Goal: Contribute content: Contribute content

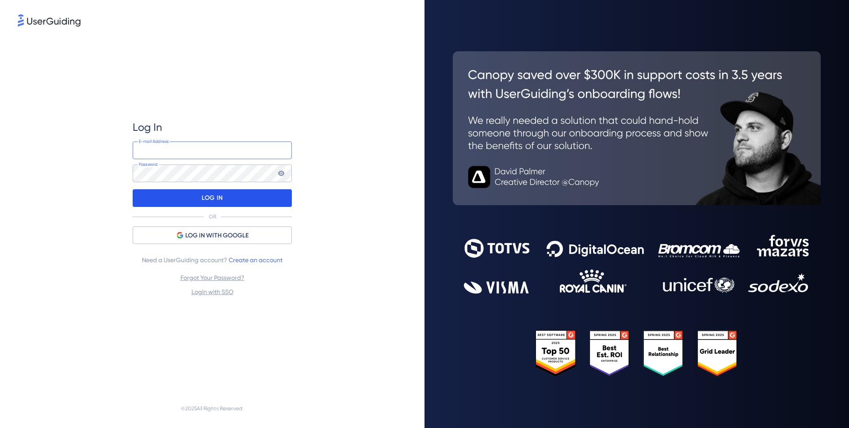
type input "chris@FlowChat.com"
click at [223, 203] on div "LOG IN" at bounding box center [212, 198] width 159 height 18
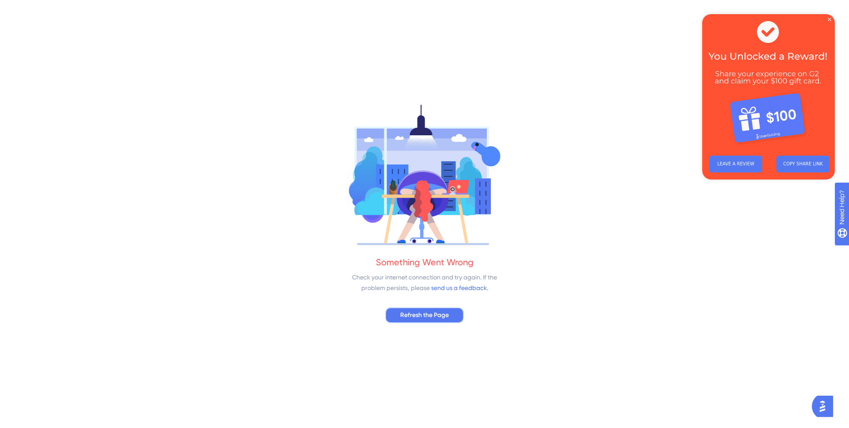
click at [393, 316] on button "Refresh the Page" at bounding box center [424, 315] width 79 height 16
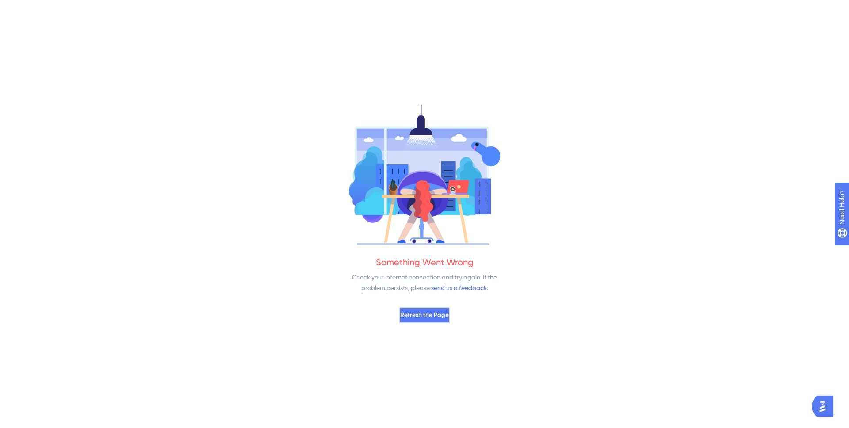
drag, startPoint x: 427, startPoint y: 299, endPoint x: 426, endPoint y: 314, distance: 14.2
click at [426, 314] on span "Refresh the Page" at bounding box center [424, 315] width 49 height 11
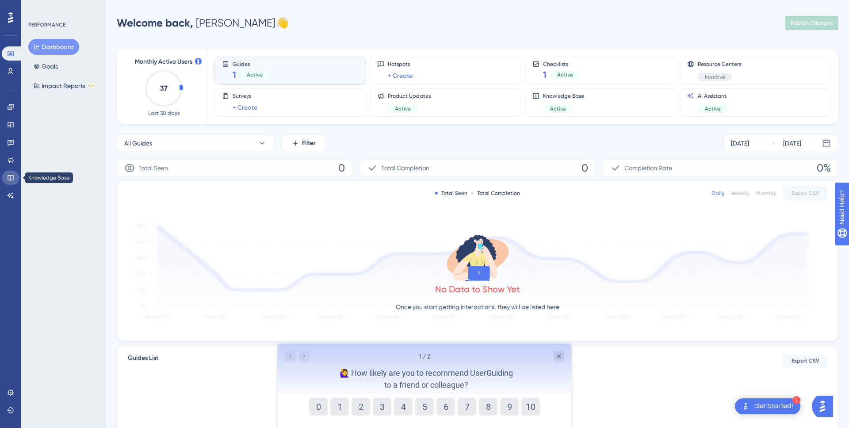
click at [12, 175] on icon at bounding box center [10, 177] width 7 height 7
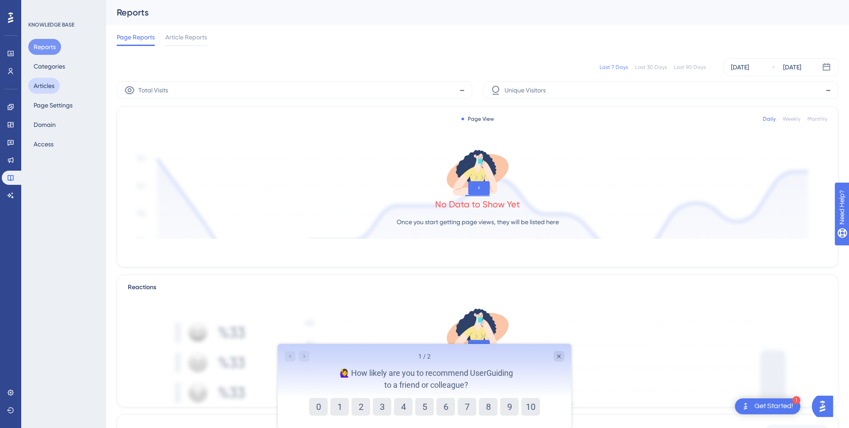
click at [48, 84] on button "Articles" at bounding box center [43, 86] width 31 height 16
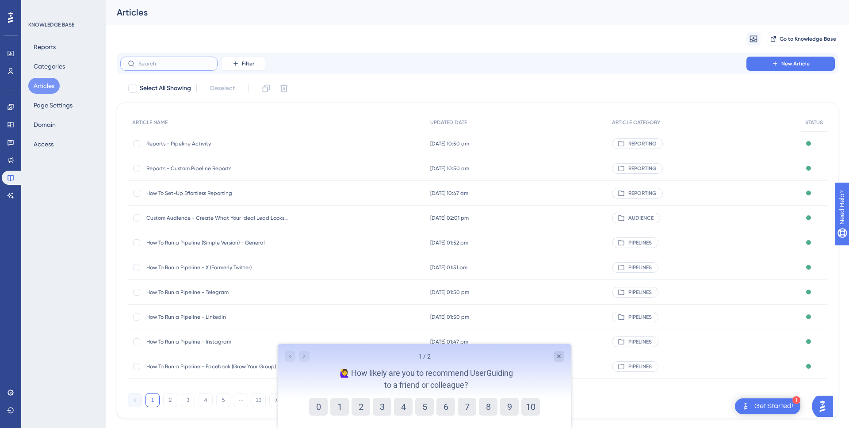
click at [181, 66] on input "text" at bounding box center [174, 64] width 72 height 6
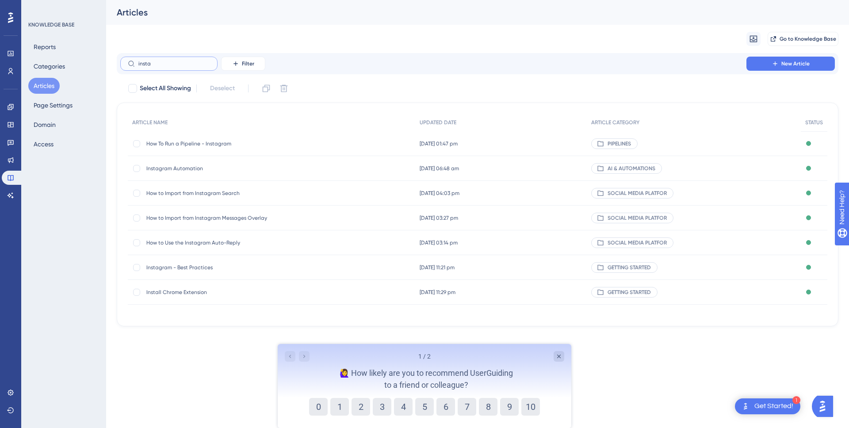
type input "instar"
checkbox input "true"
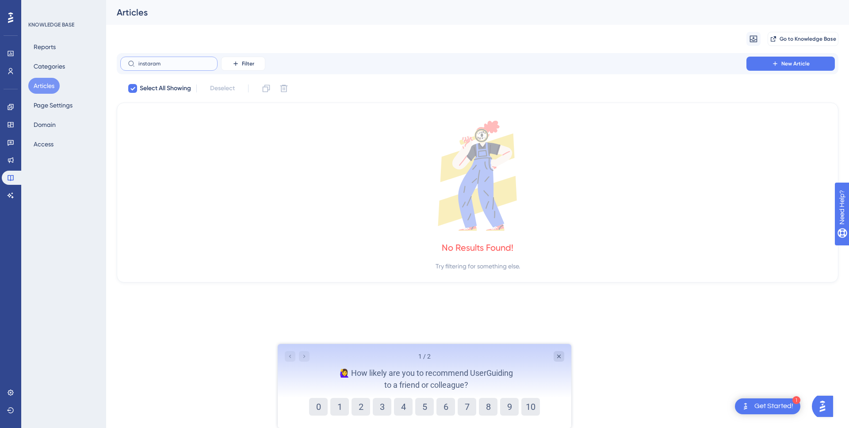
type input "instagram"
checkbox input "false"
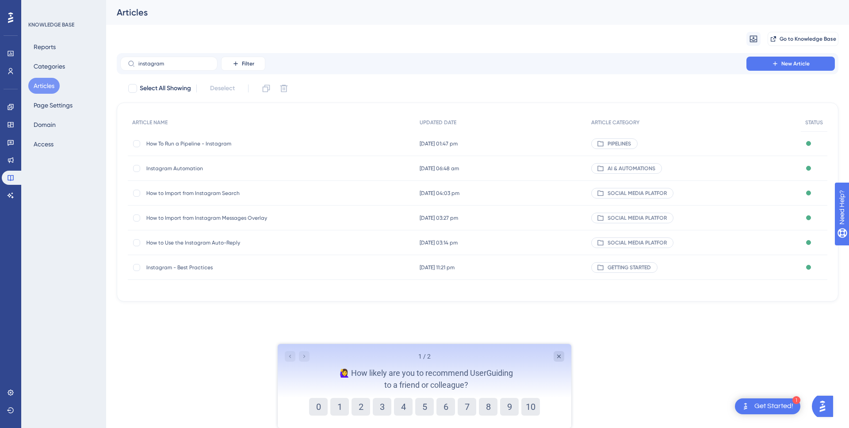
click at [184, 218] on span "How to Import from Instagram Messages Overlay" at bounding box center [217, 218] width 142 height 7
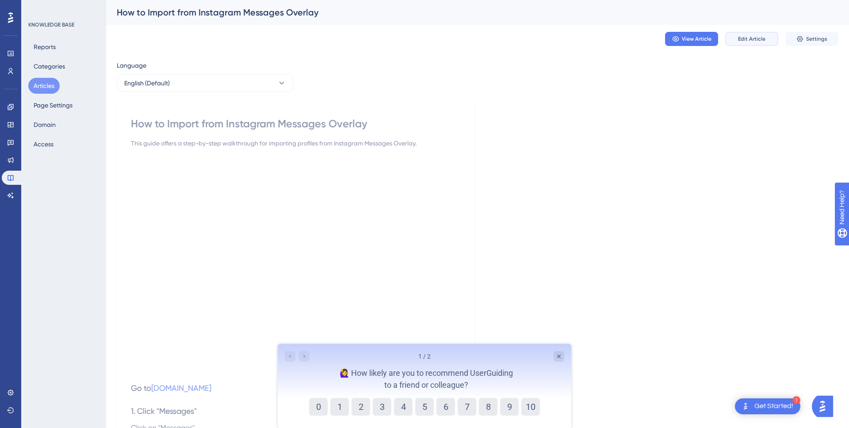
click at [759, 40] on span "Edit Article" at bounding box center [751, 38] width 27 height 7
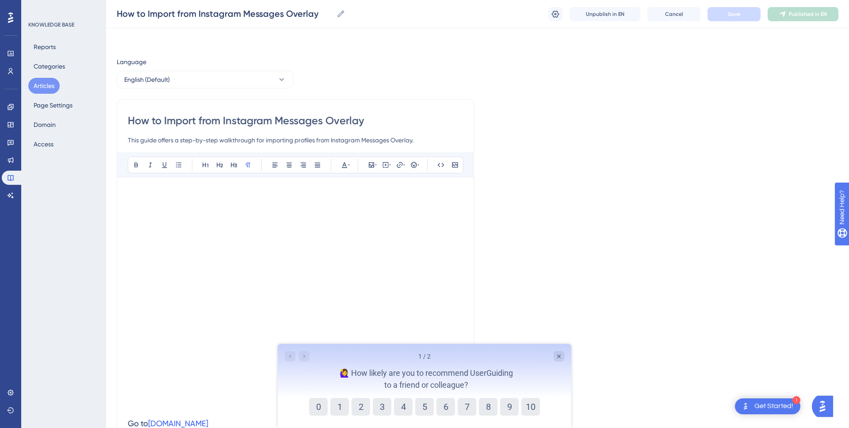
scroll to position [428, 0]
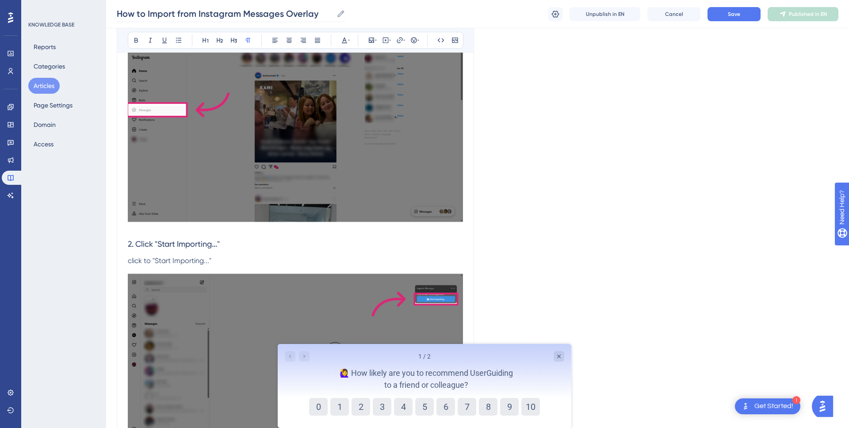
click at [341, 14] on icon at bounding box center [341, 13] width 9 height 9
click at [333, 14] on input "How to Import from Instagram Messages Overlay" at bounding box center [225, 14] width 216 height 12
drag, startPoint x: 271, startPoint y: 15, endPoint x: 331, endPoint y: 15, distance: 60.2
click at [331, 15] on input "How to Import from Instagram Messages Overlay" at bounding box center [225, 14] width 216 height 12
type input "How to Import from Instagram Messages"
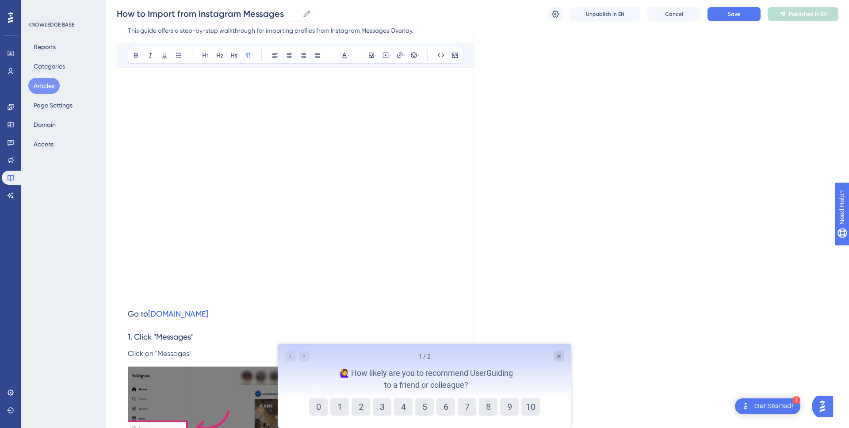
scroll to position [0, 0]
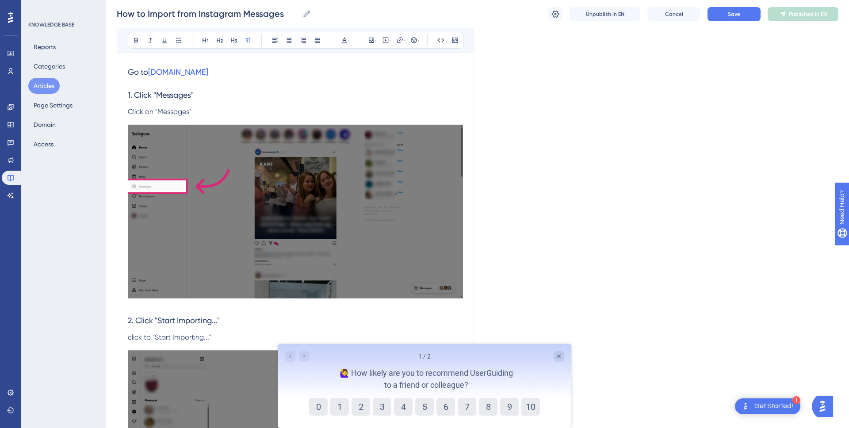
scroll to position [292, 0]
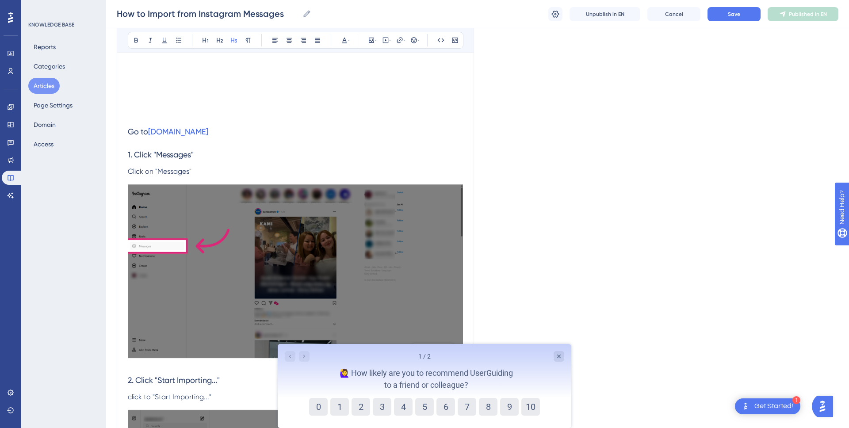
click at [235, 151] on h3 "1. Click "Messages"" at bounding box center [295, 154] width 335 height 23
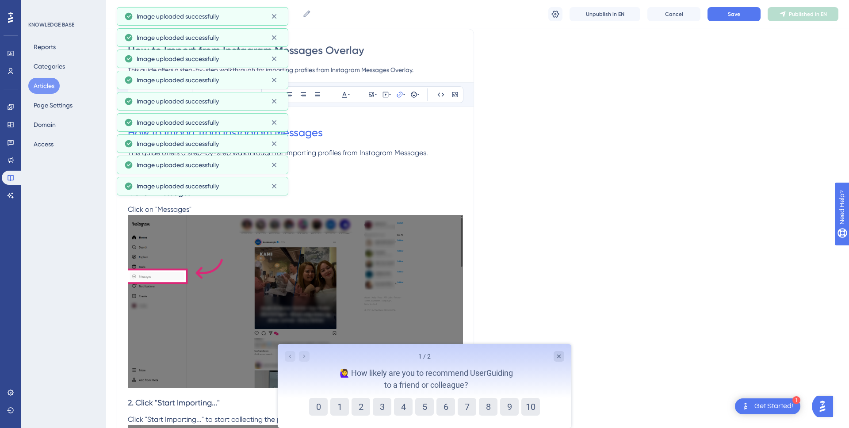
scroll to position [0, 0]
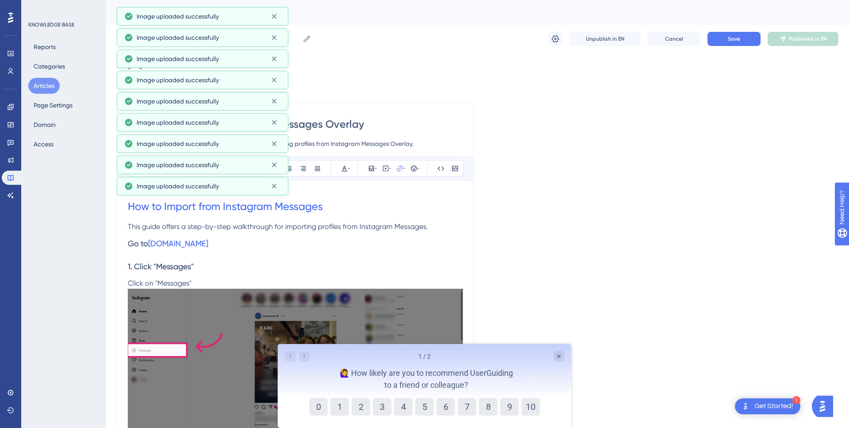
click at [328, 229] on span "This guide offers a step-by-step walkthrough for importing profiles from Instag…" at bounding box center [278, 227] width 300 height 8
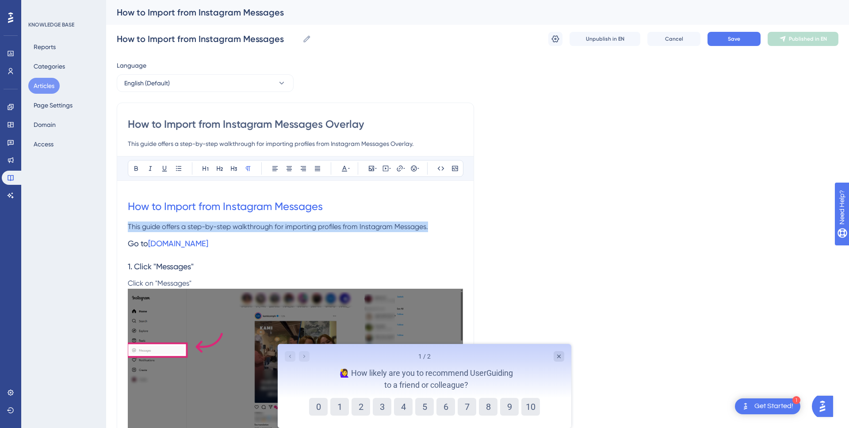
drag, startPoint x: 408, startPoint y: 227, endPoint x: 106, endPoint y: 224, distance: 302.2
copy span "This guide offers a step-by-step walkthrough for importing profiles from Instag…"
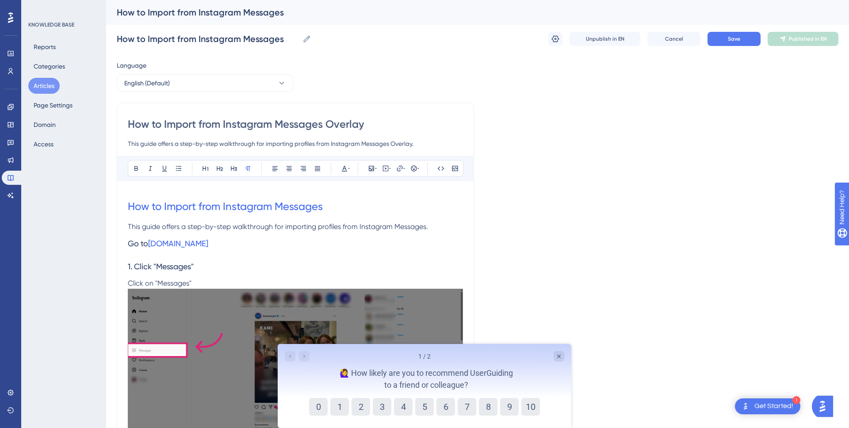
click at [375, 144] on input "This guide offers a step-by-step walkthrough for importing profiles from Instag…" at bounding box center [295, 143] width 335 height 11
paste input
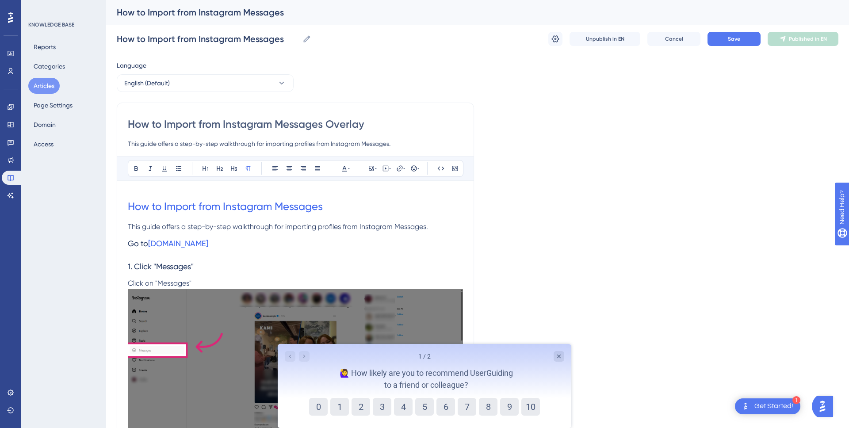
type input "This guide offers a step-by-step walkthrough for importing profiles from Instag…"
drag, startPoint x: 325, startPoint y: 209, endPoint x: 108, endPoint y: 209, distance: 216.3
copy span "How to Import from Instagram Messages"
click at [349, 124] on input "How to Import from Instagram Messages Overlay" at bounding box center [295, 124] width 335 height 14
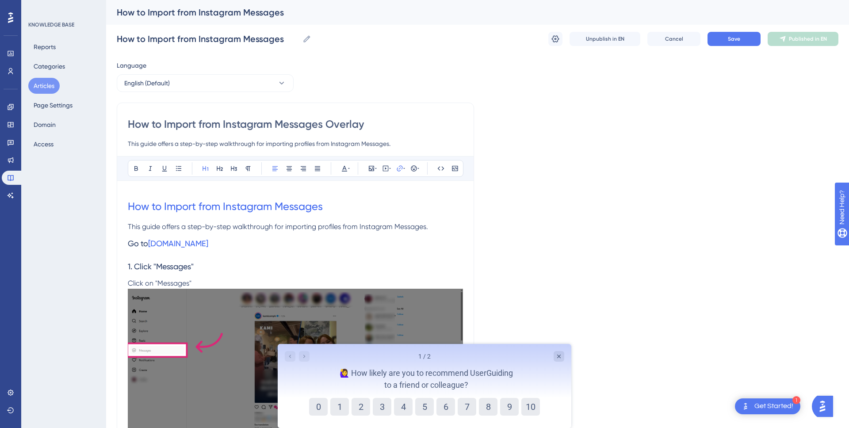
paste input
type input "How to Import from Instagram Messages"
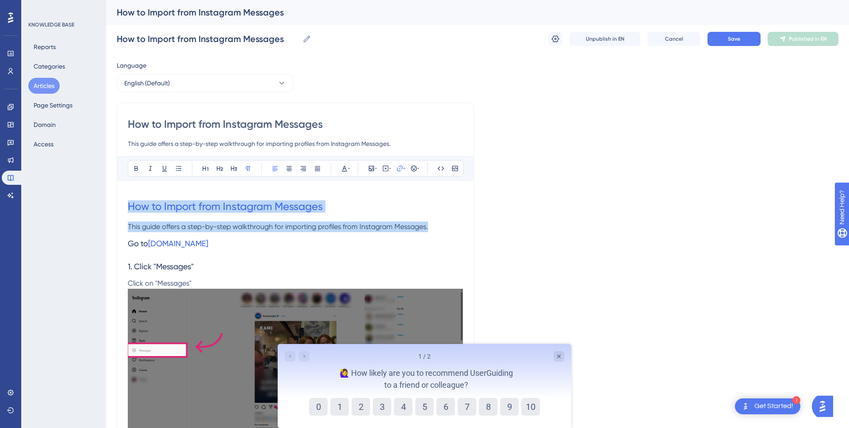
drag, startPoint x: 433, startPoint y: 229, endPoint x: 115, endPoint y: 205, distance: 319.0
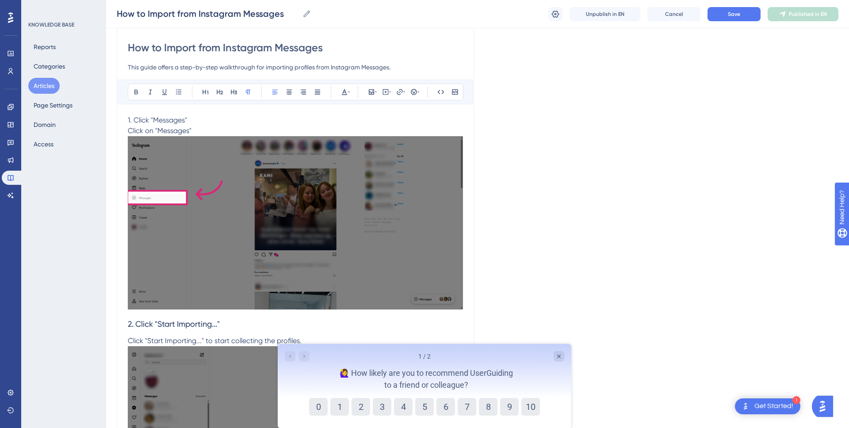
scroll to position [75, 0]
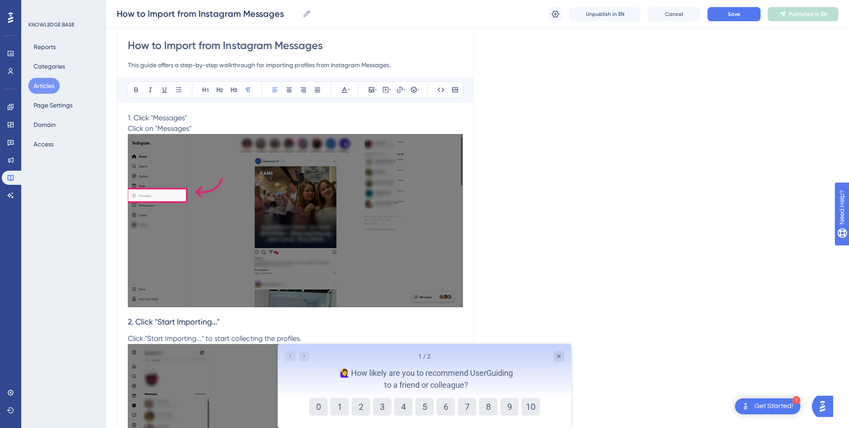
click at [427, 119] on p "1. Click "Messages"" at bounding box center [295, 118] width 335 height 11
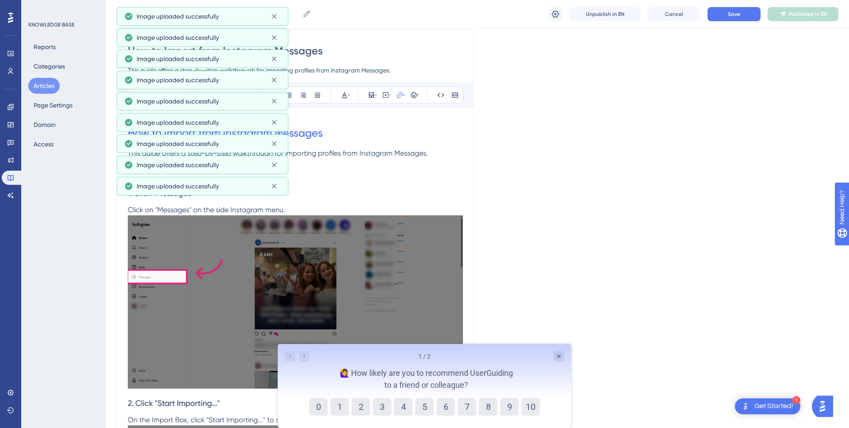
scroll to position [0, 0]
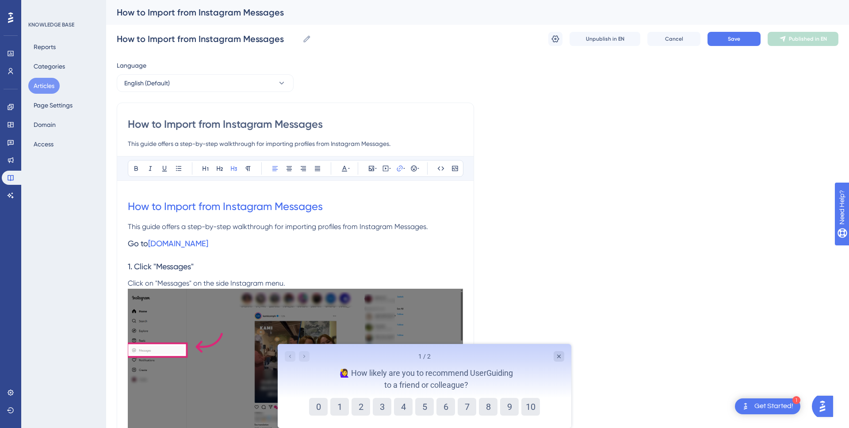
drag, startPoint x: 269, startPoint y: 246, endPoint x: 125, endPoint y: 192, distance: 152.8
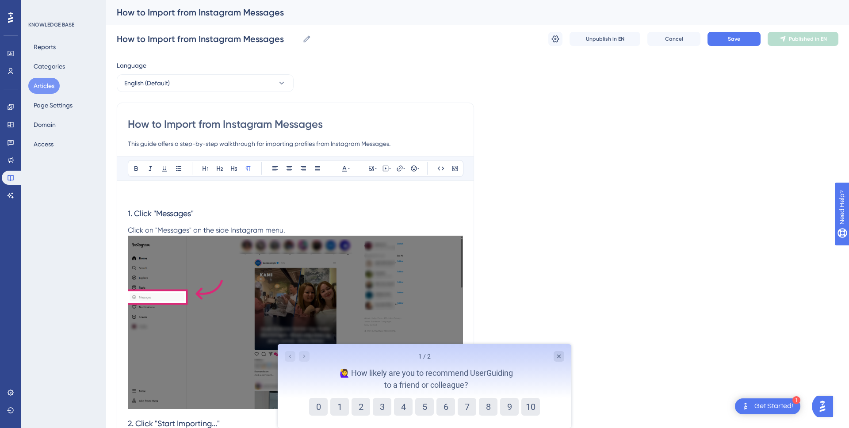
click at [156, 199] on p at bounding box center [295, 197] width 335 height 11
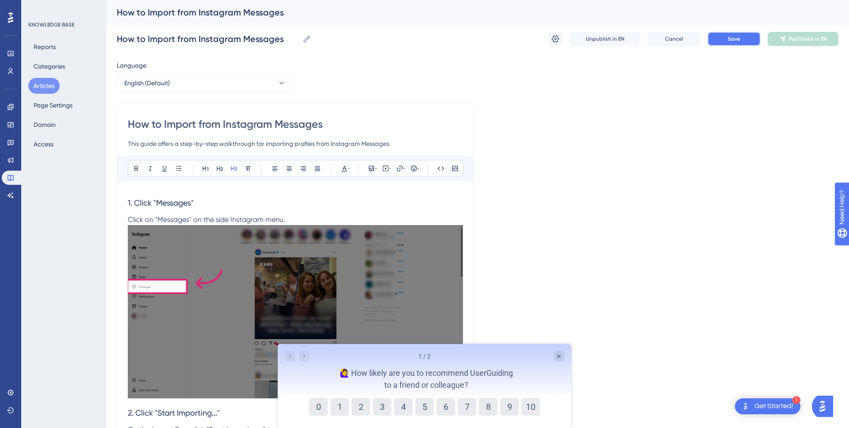
click at [739, 43] on button "Save" at bounding box center [734, 39] width 53 height 14
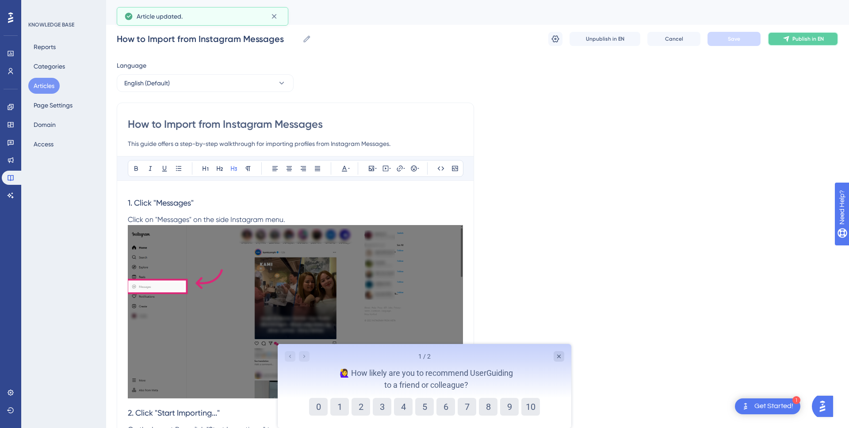
click at [785, 39] on icon at bounding box center [786, 38] width 7 height 7
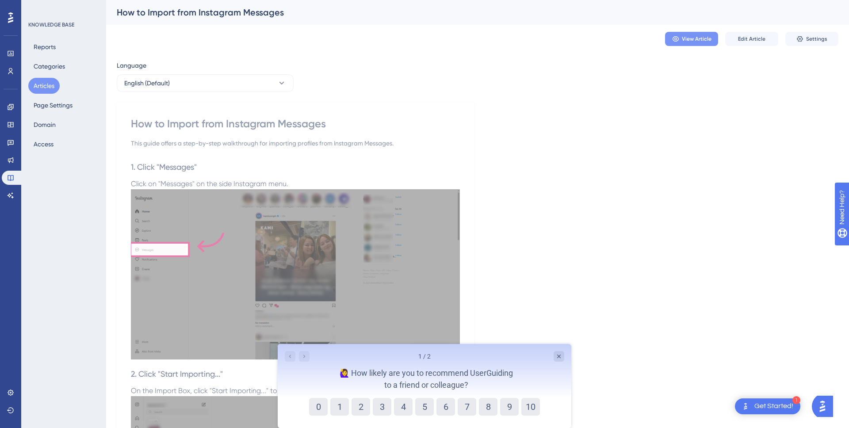
click at [694, 39] on span "View Article" at bounding box center [697, 38] width 30 height 7
